Goal: Information Seeking & Learning: Learn about a topic

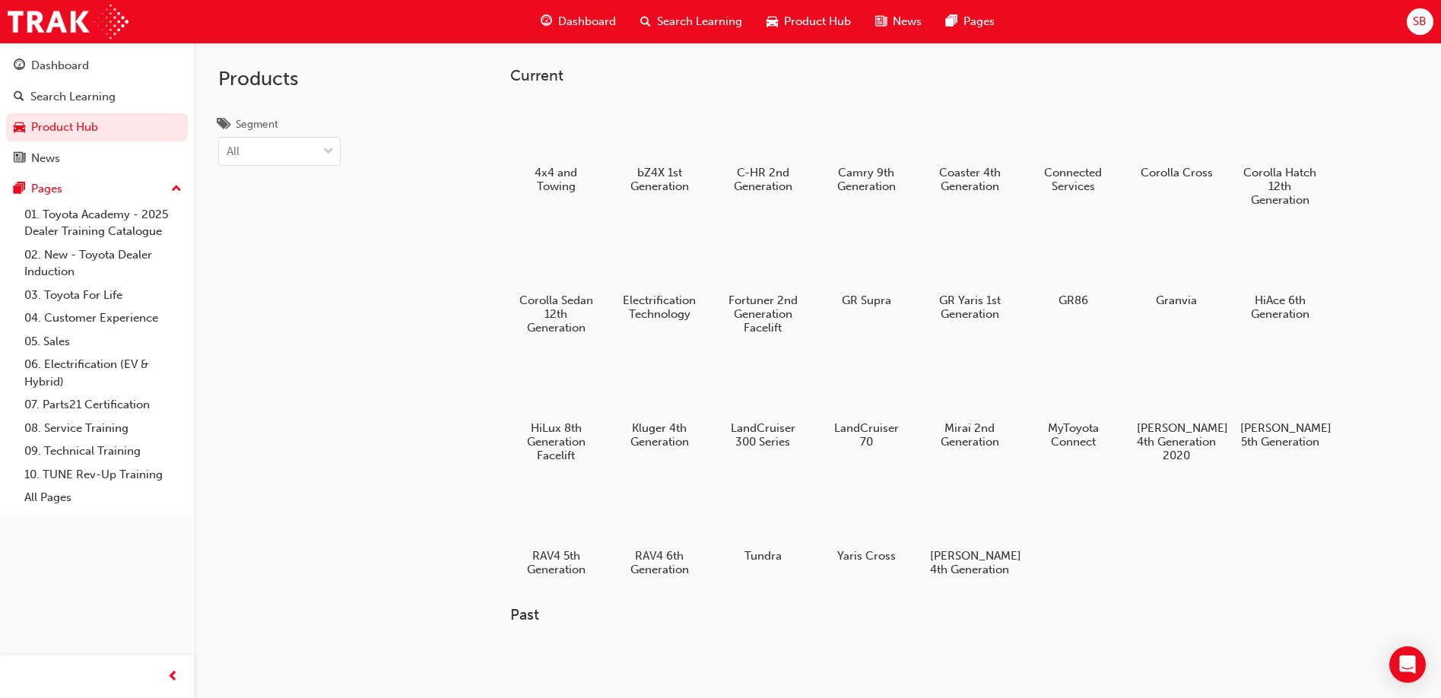
scroll to position [608, 0]
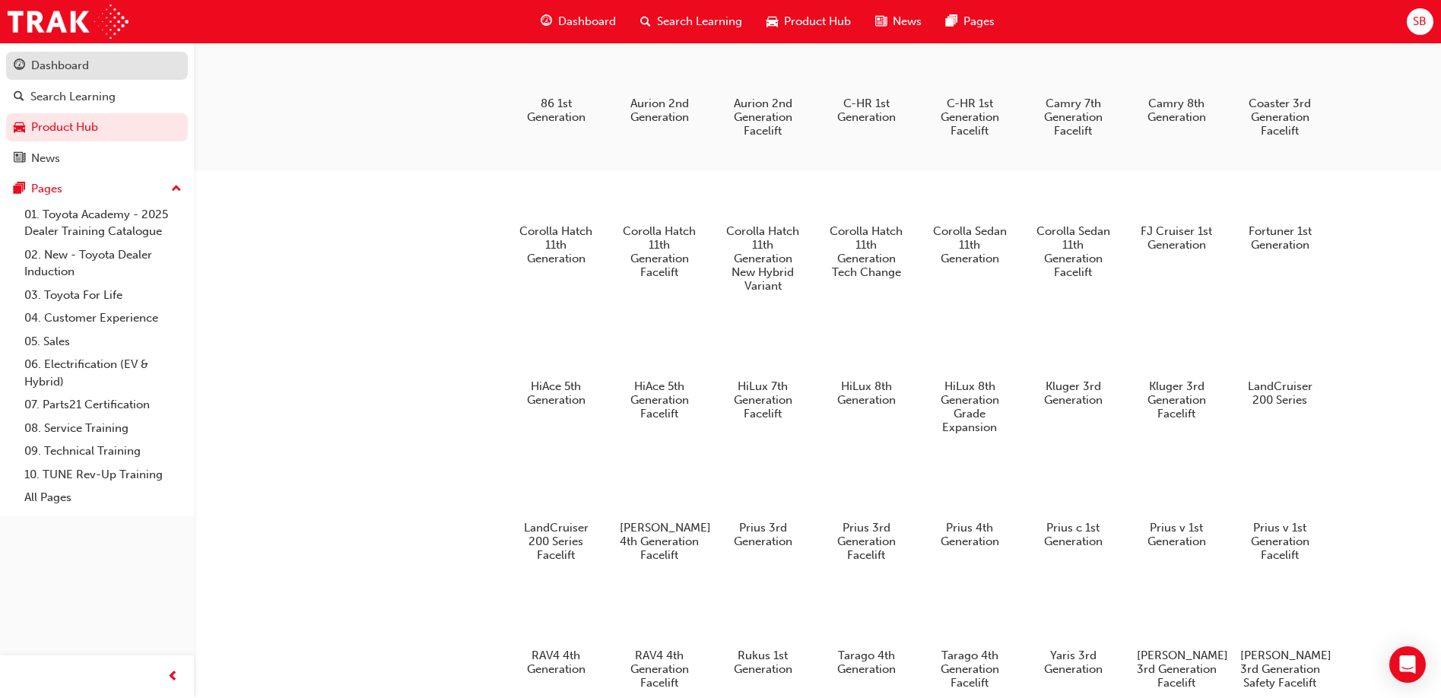
click at [75, 63] on div "Dashboard" at bounding box center [60, 65] width 58 height 17
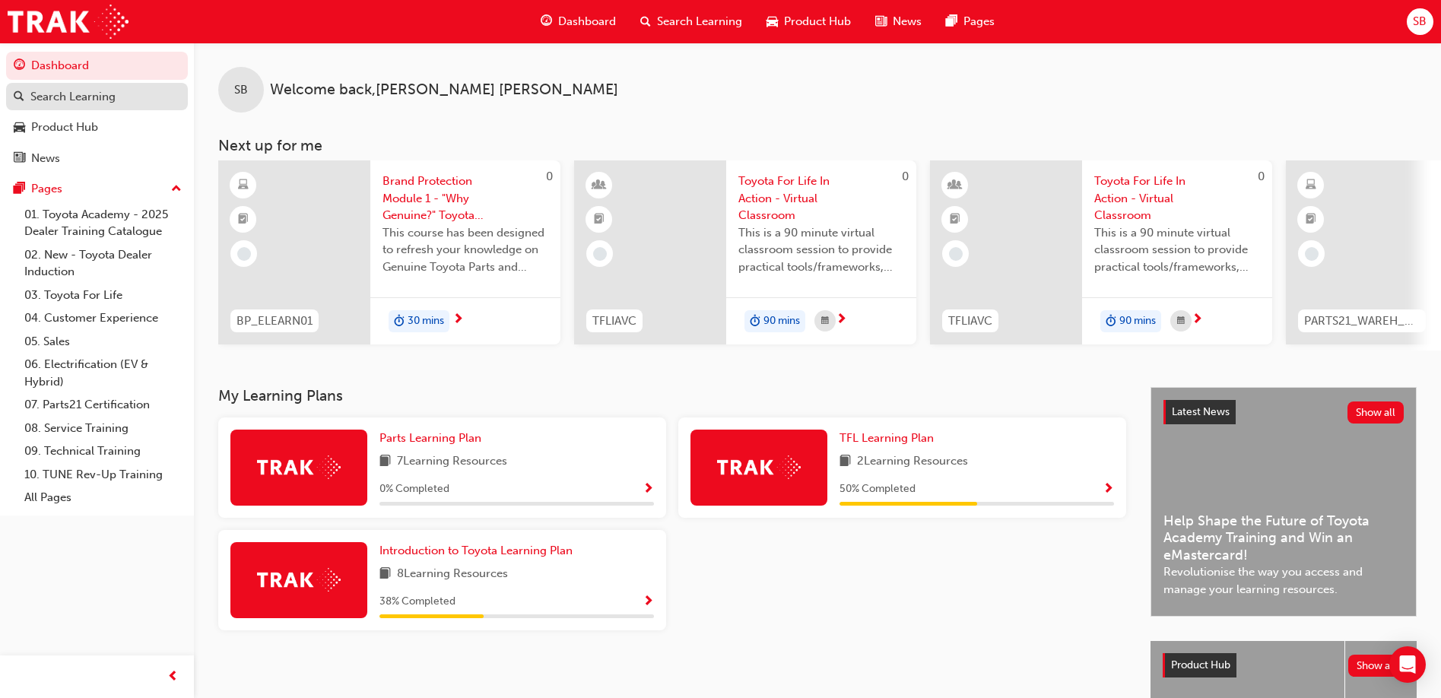
click at [77, 100] on div "Search Learning" at bounding box center [72, 96] width 85 height 17
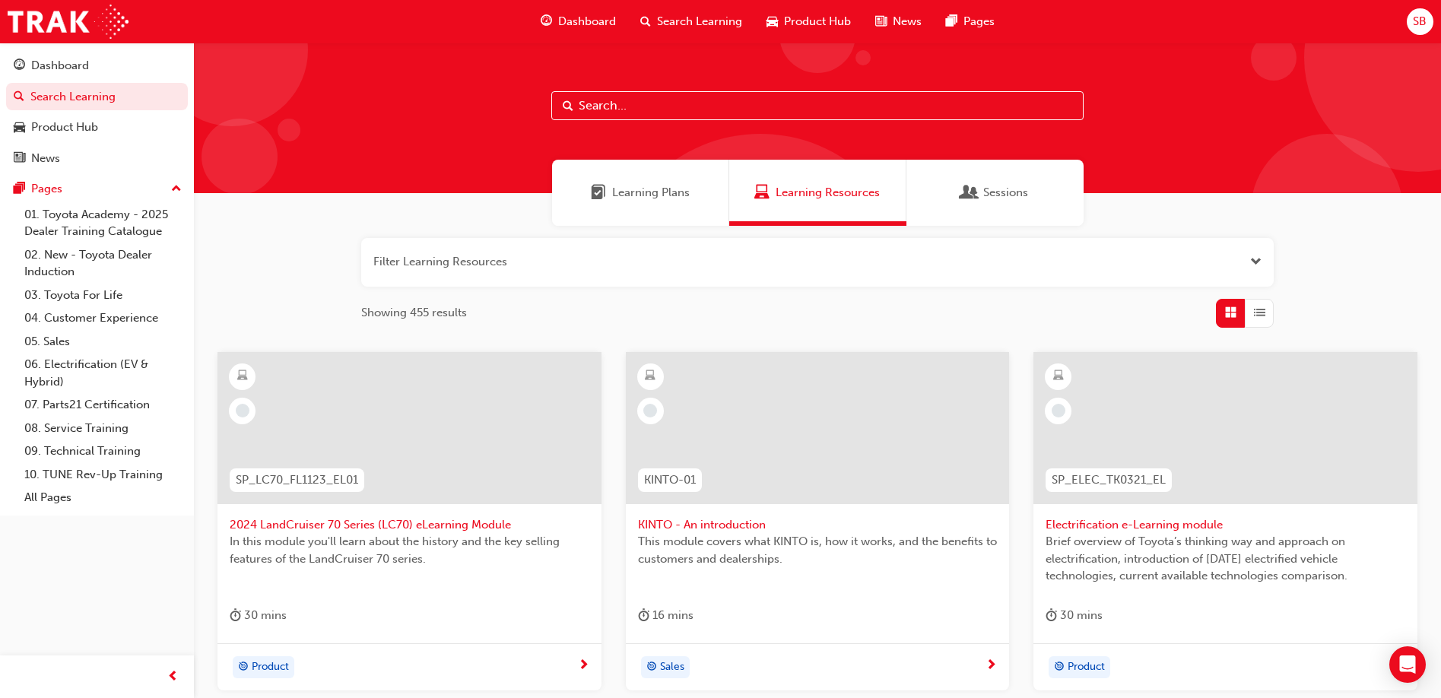
click at [1000, 188] on span "Sessions" at bounding box center [1005, 192] width 45 height 17
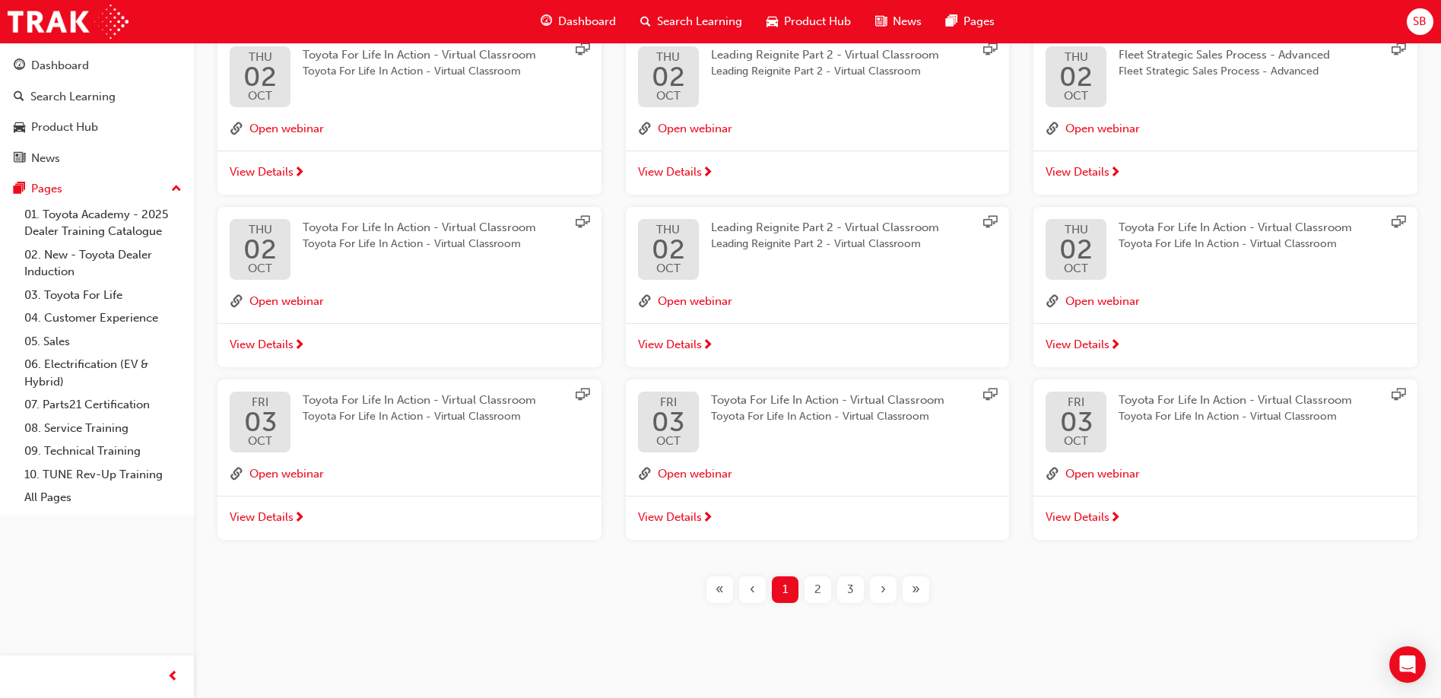
scroll to position [322, 0]
